Goal: Task Accomplishment & Management: Complete application form

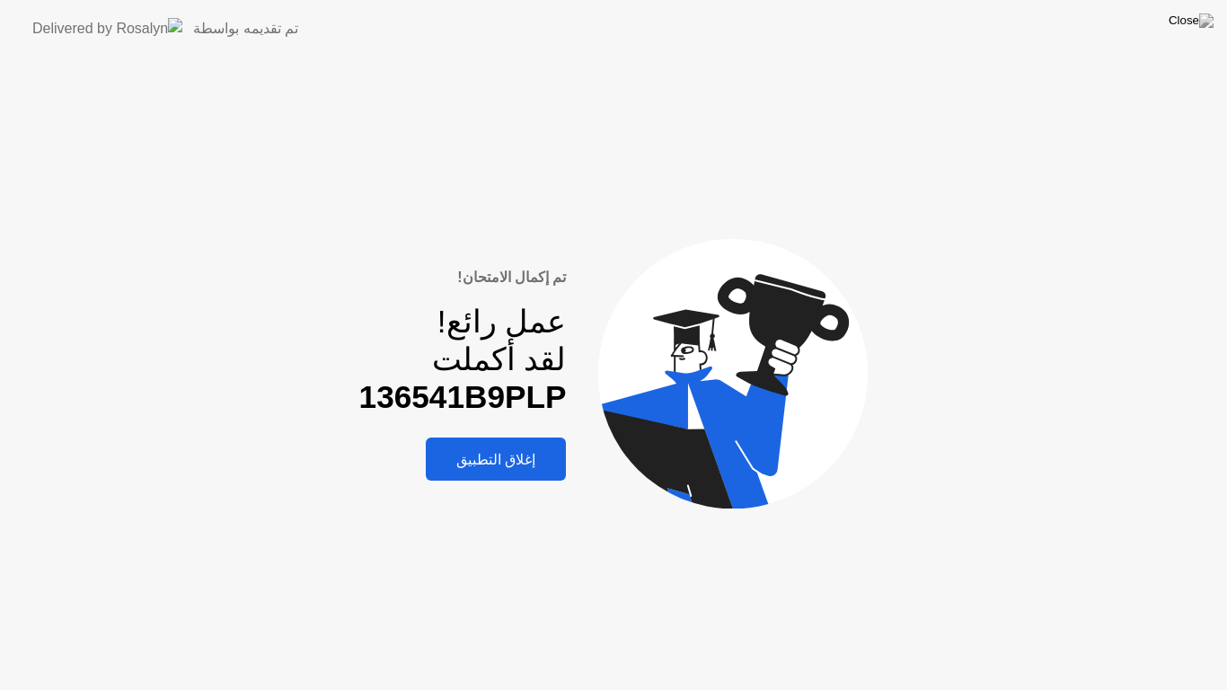
click at [504, 451] on div "إغلاق التطبيق" at bounding box center [495, 459] width 129 height 17
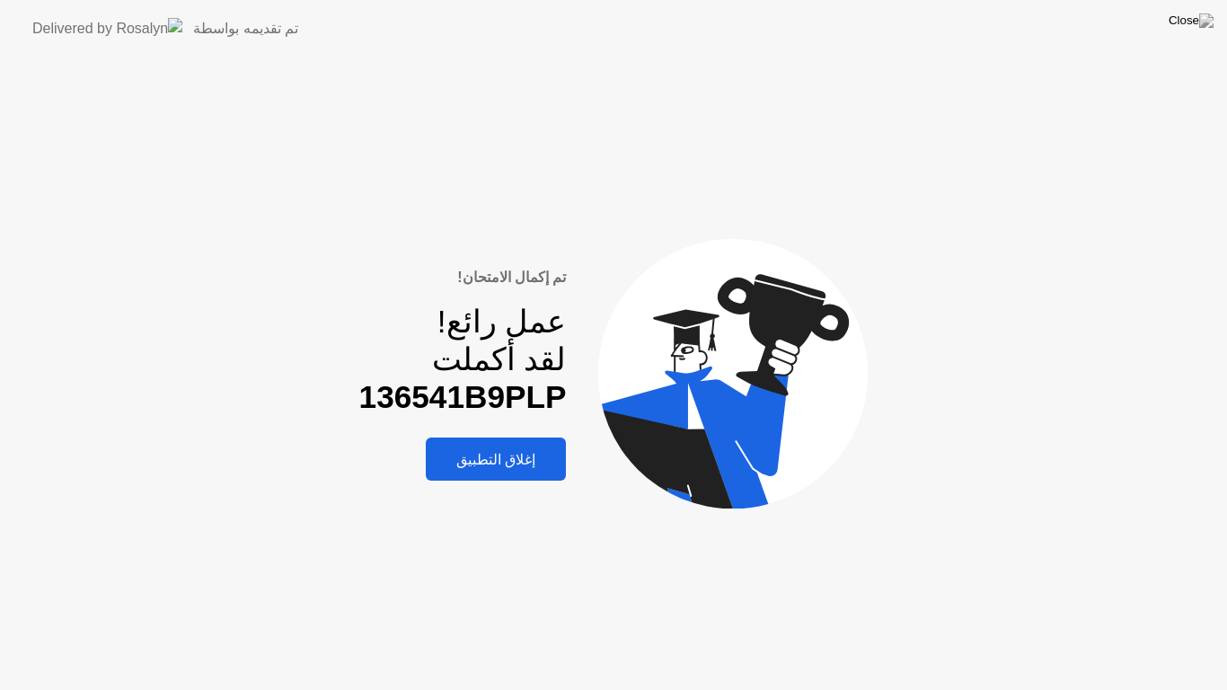
click at [504, 451] on div "إغلاق التطبيق" at bounding box center [495, 459] width 129 height 17
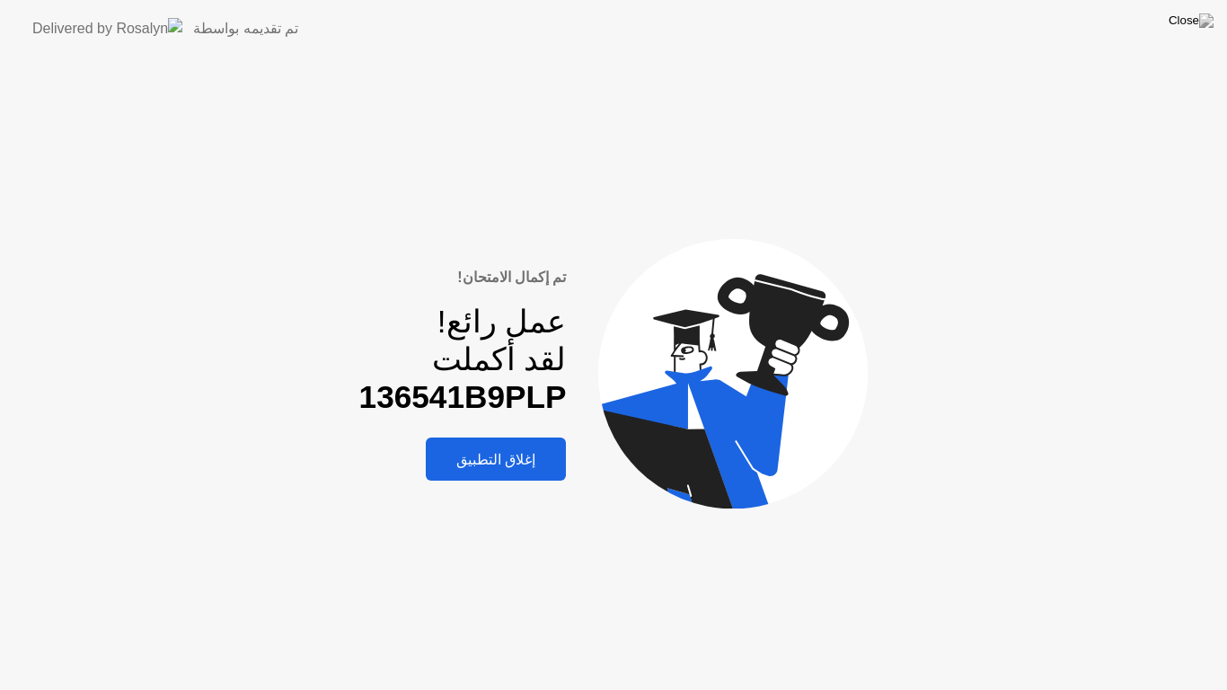
click at [504, 451] on div "إغلاق التطبيق" at bounding box center [495, 459] width 129 height 17
click at [505, 451] on div "إغلاق التطبيق" at bounding box center [495, 459] width 129 height 17
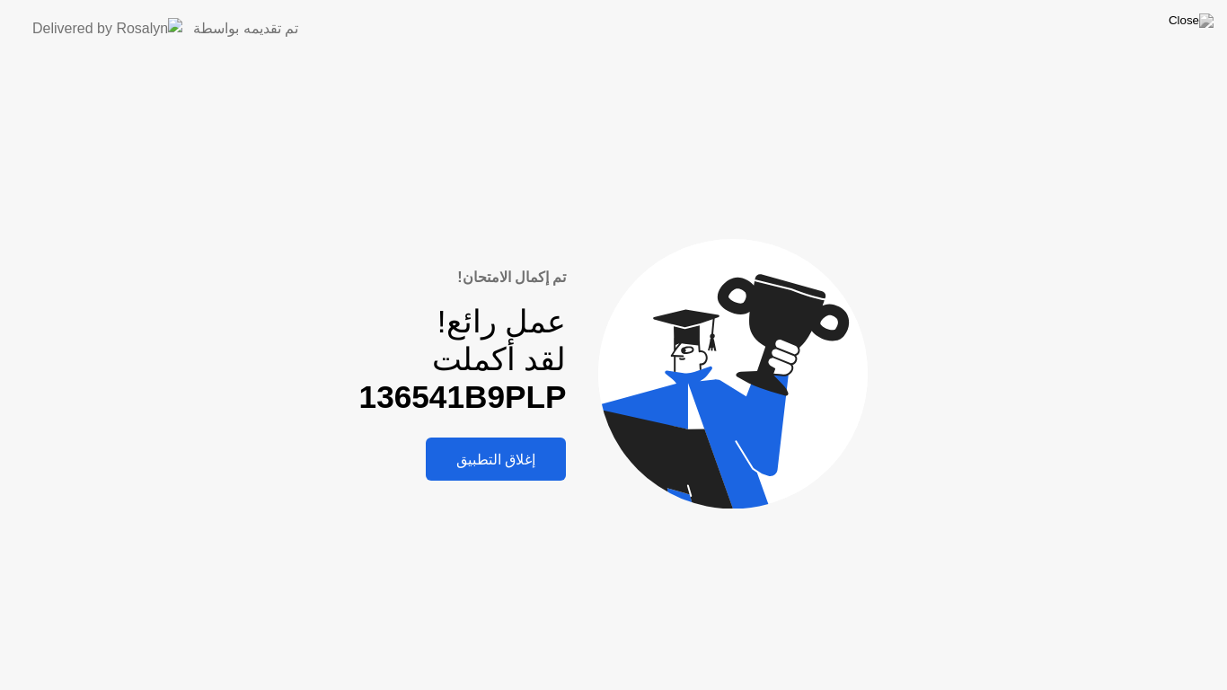
click at [505, 451] on div "إغلاق التطبيق" at bounding box center [495, 459] width 129 height 17
